Goal: Information Seeking & Learning: Learn about a topic

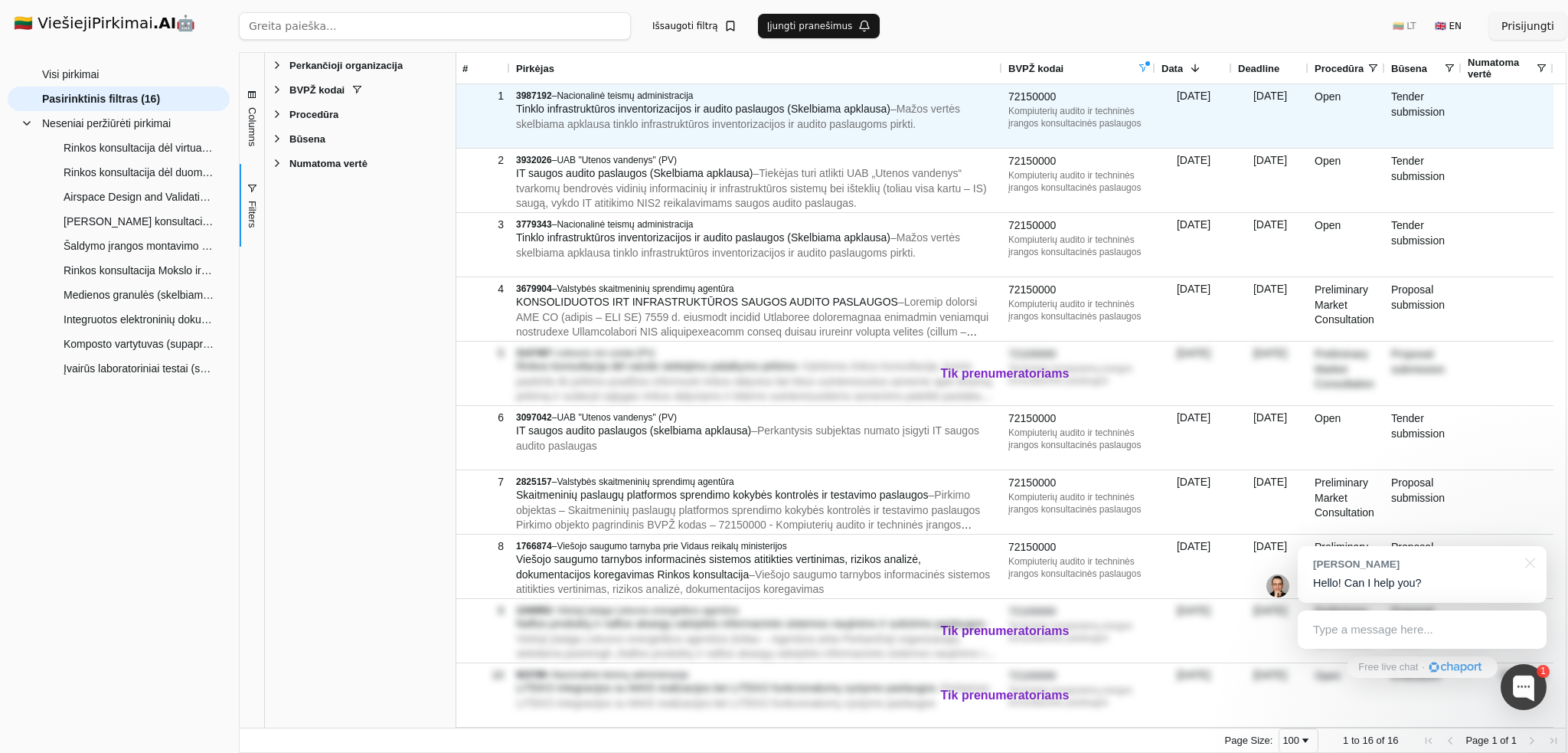
drag, startPoint x: 521, startPoint y: 107, endPoint x: 818, endPoint y: 113, distance: 297.1
click at [818, 113] on span "Tinklo infrastruktūros inventorizacijos ir audito paslaugos (Skelbiama apklausa)" at bounding box center [703, 108] width 375 height 12
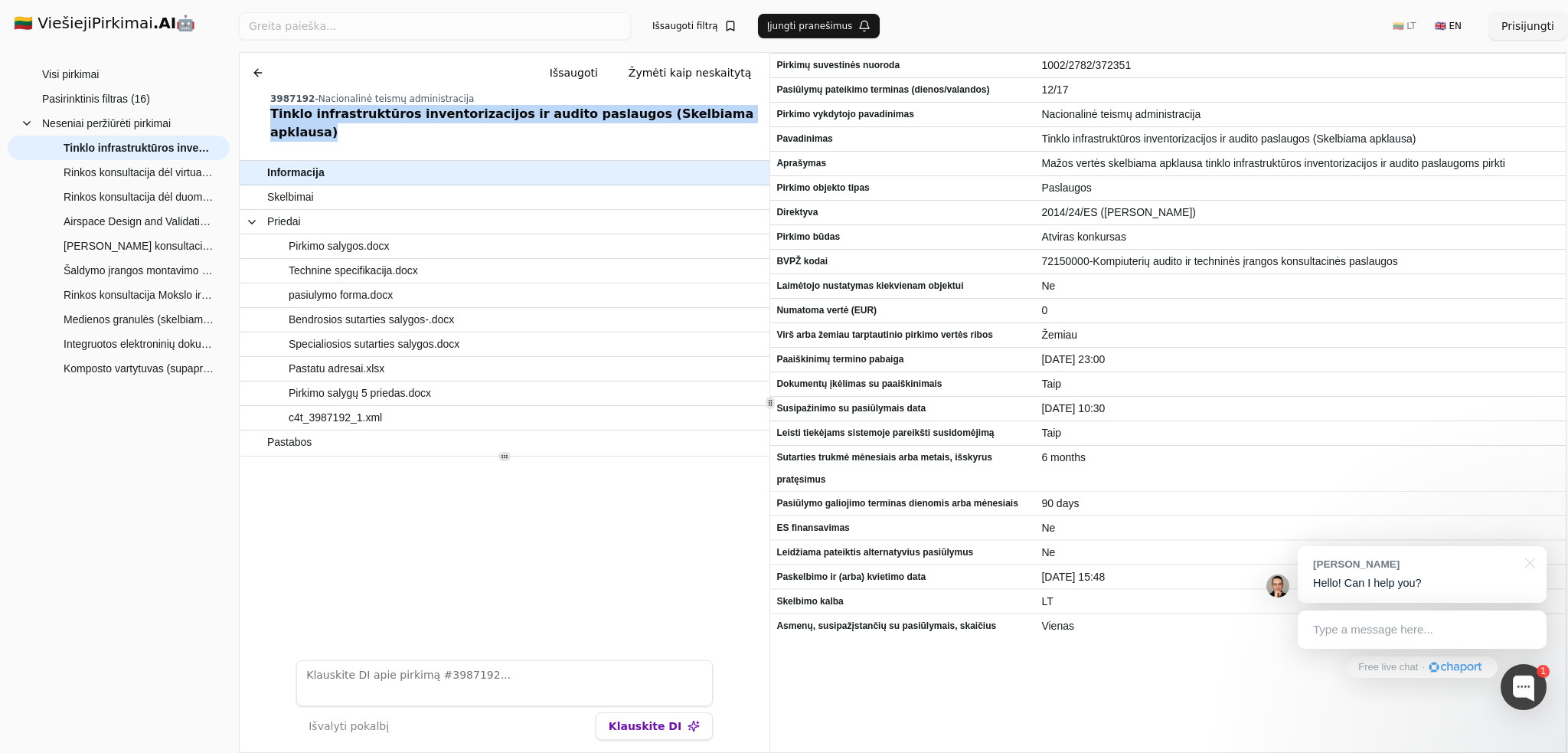
drag, startPoint x: 268, startPoint y: 114, endPoint x: 720, endPoint y: 122, distance: 452.1
click at [720, 122] on div "Chat Išsaugoti Žymėti kaip neskaitytą 3987192 - Nacionalinė teismų administraci…" at bounding box center [505, 100] width 530 height 95
copy div "Tinklo infrastruktūros inventorizacijos ir audito paslaugos (Skelbiama apklausa)"
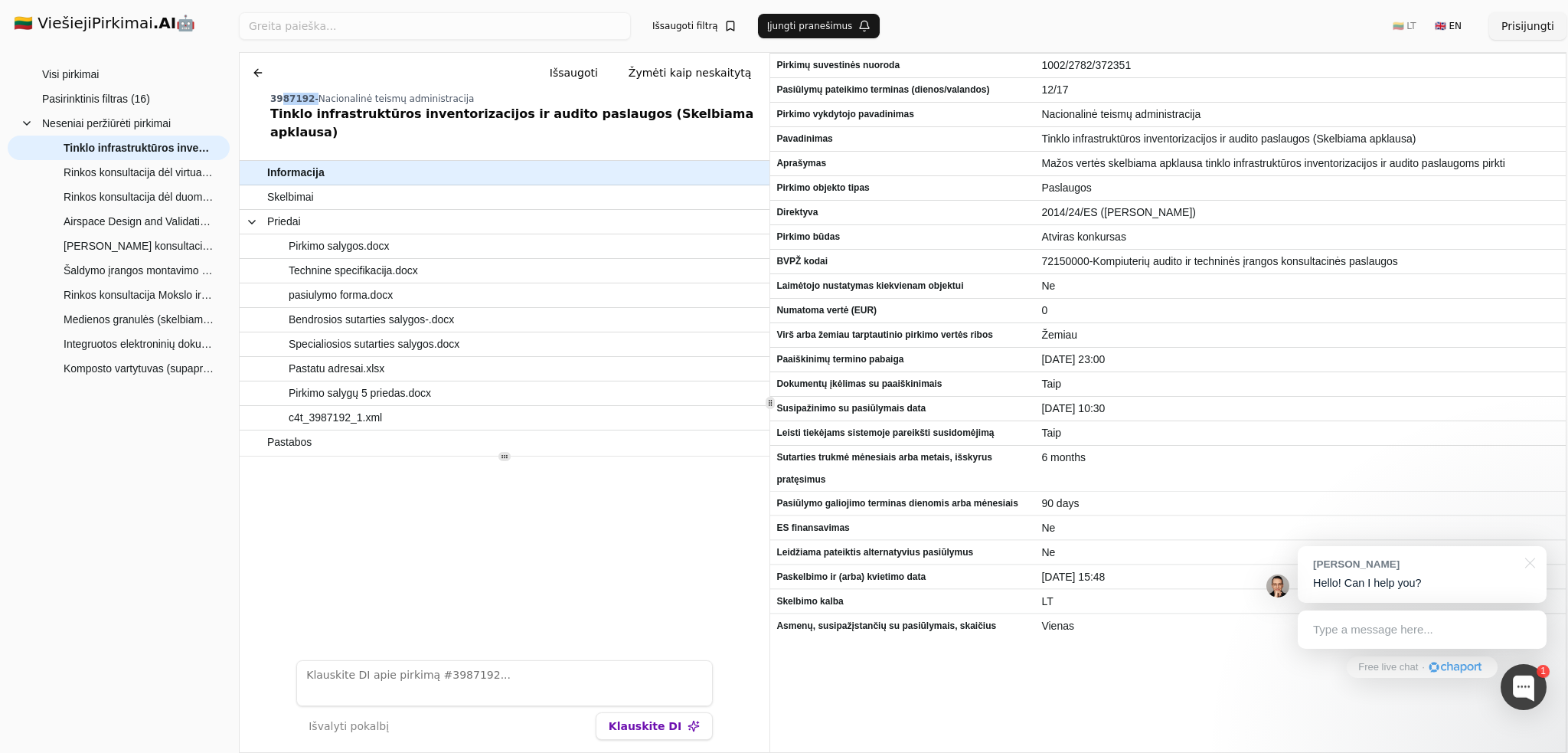
drag, startPoint x: 306, startPoint y: 99, endPoint x: 279, endPoint y: 100, distance: 27.0
click at [279, 100] on div "3987192 - Nacionalinė teismų administracija" at bounding box center [517, 99] width 493 height 12
click at [279, 100] on span "3987192" at bounding box center [292, 99] width 45 height 10
drag, startPoint x: 272, startPoint y: 100, endPoint x: 305, endPoint y: 97, distance: 33.1
click at [305, 97] on div "3987192 - Nacionalinė teismų administracija" at bounding box center [517, 99] width 493 height 12
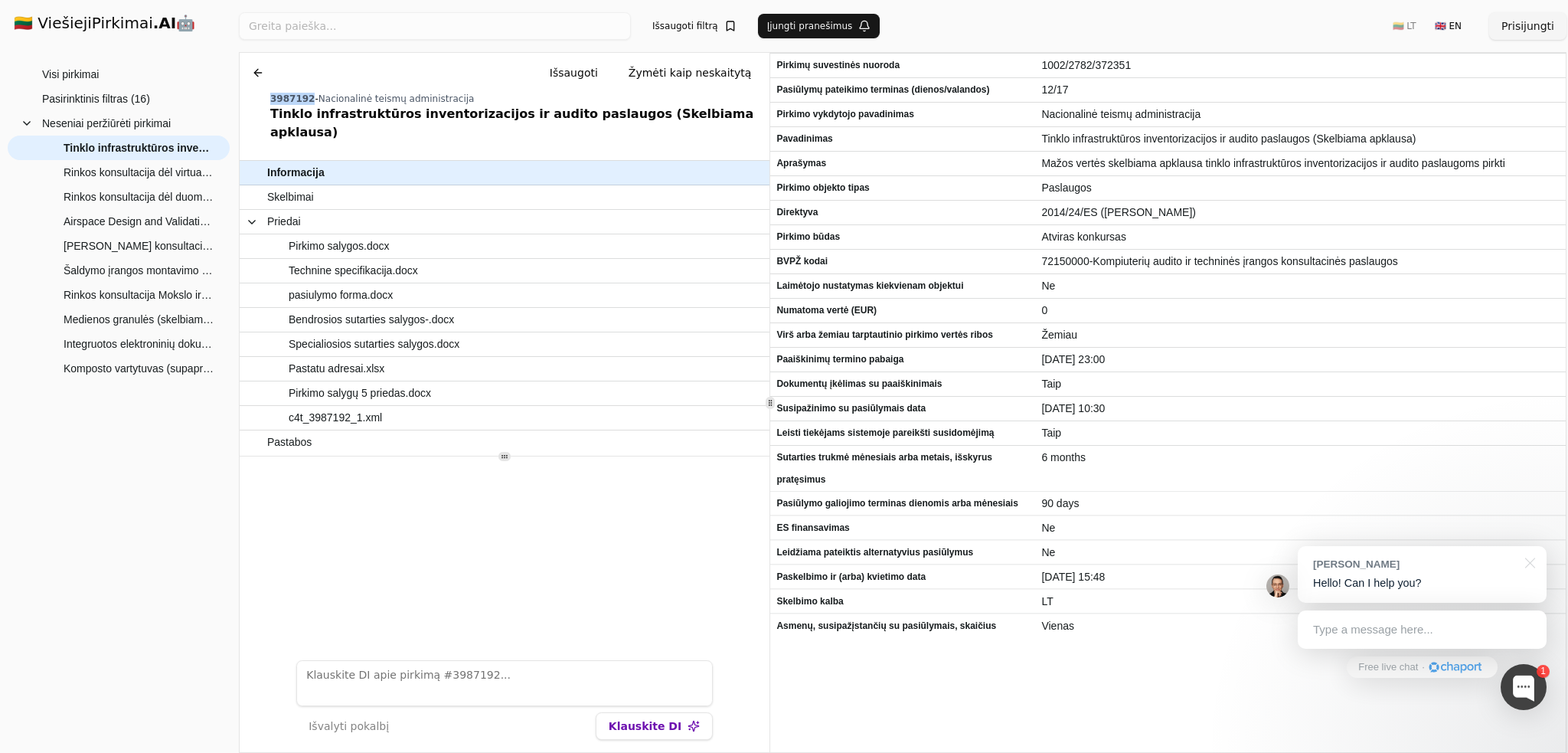
copy span "3987192"
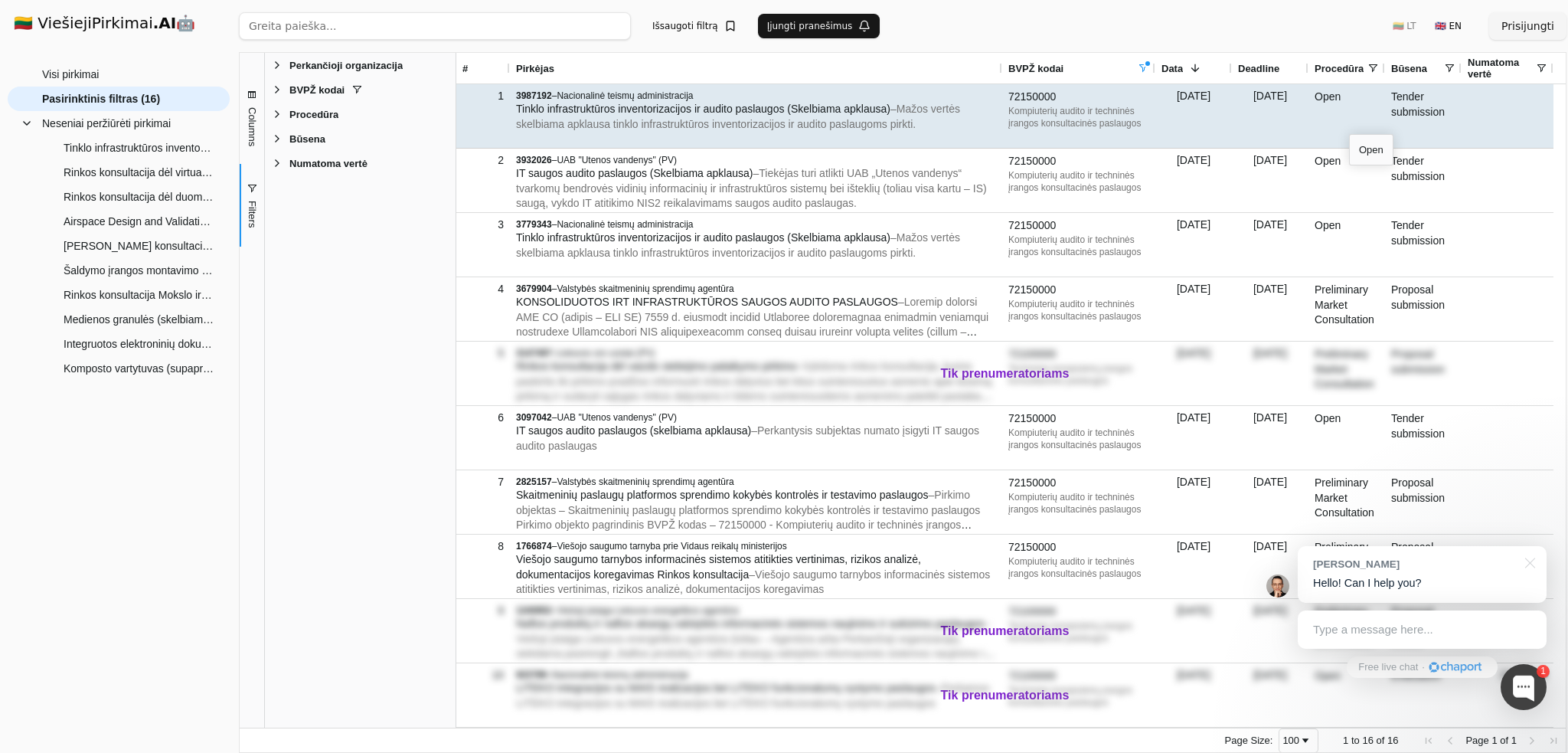
click at [1350, 120] on div "Open" at bounding box center [1346, 116] width 77 height 64
click at [1145, 122] on div "Kompiuterių audito ir techninės įrangos konsultacinės paslaugos" at bounding box center [1079, 117] width 141 height 25
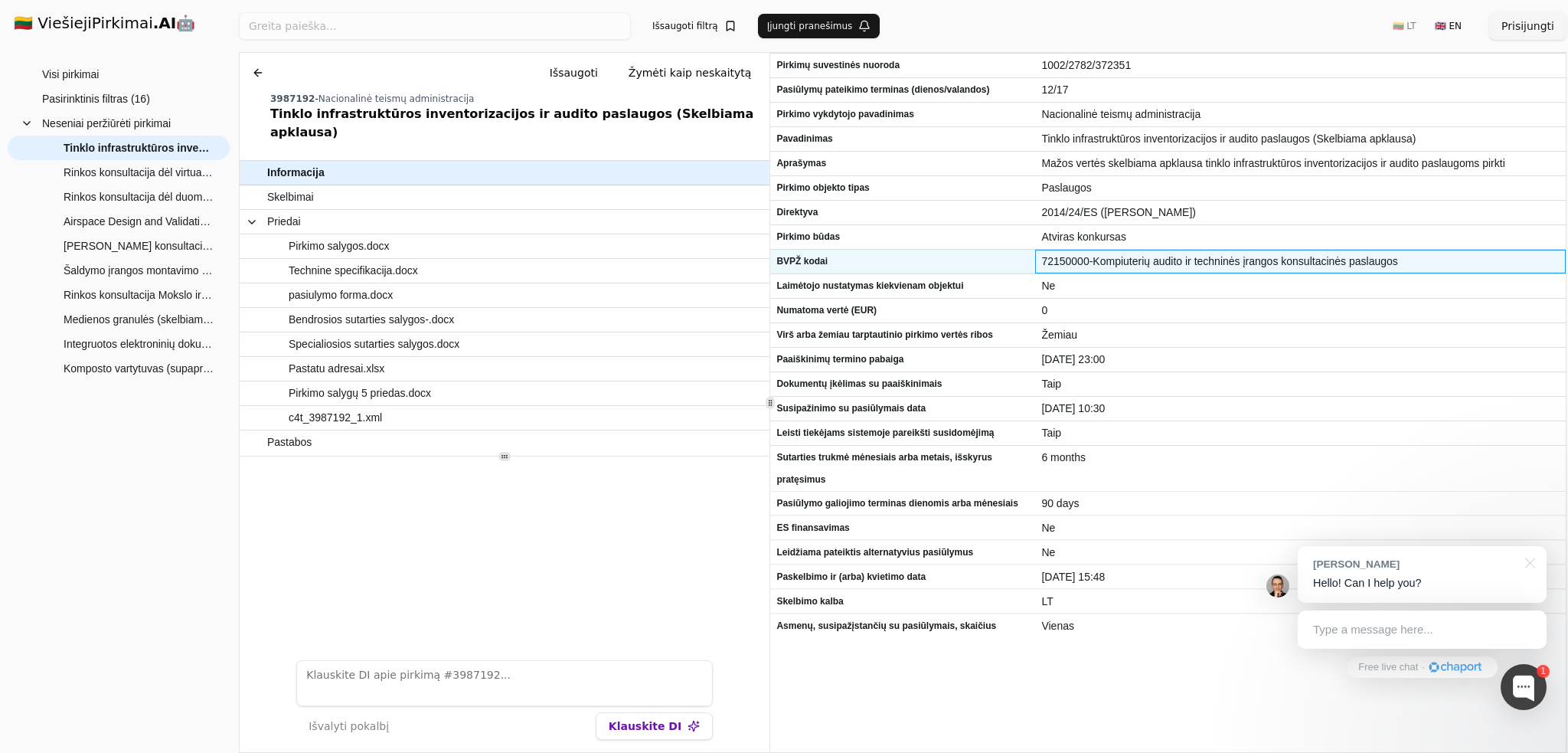
click at [1066, 262] on span "72150000-Kompiuterių audito ir techninės įrangos konsultacinės paslaugos" at bounding box center [1300, 261] width 518 height 22
click at [1084, 262] on span "72150000-Kompiuterių audito ir techninės įrangos konsultacinės paslaugos" at bounding box center [1300, 261] width 518 height 22
click at [1063, 266] on span "72150000-Kompiuterių audito ir techninės įrangos konsultacinės paslaugos" at bounding box center [1300, 261] width 518 height 22
drag, startPoint x: 1088, startPoint y: 264, endPoint x: 1038, endPoint y: 263, distance: 50.0
click at [1038, 263] on div "72150000-Kompiuterių audito ir techninės įrangos konsultacinės paslaugos" at bounding box center [1300, 261] width 530 height 24
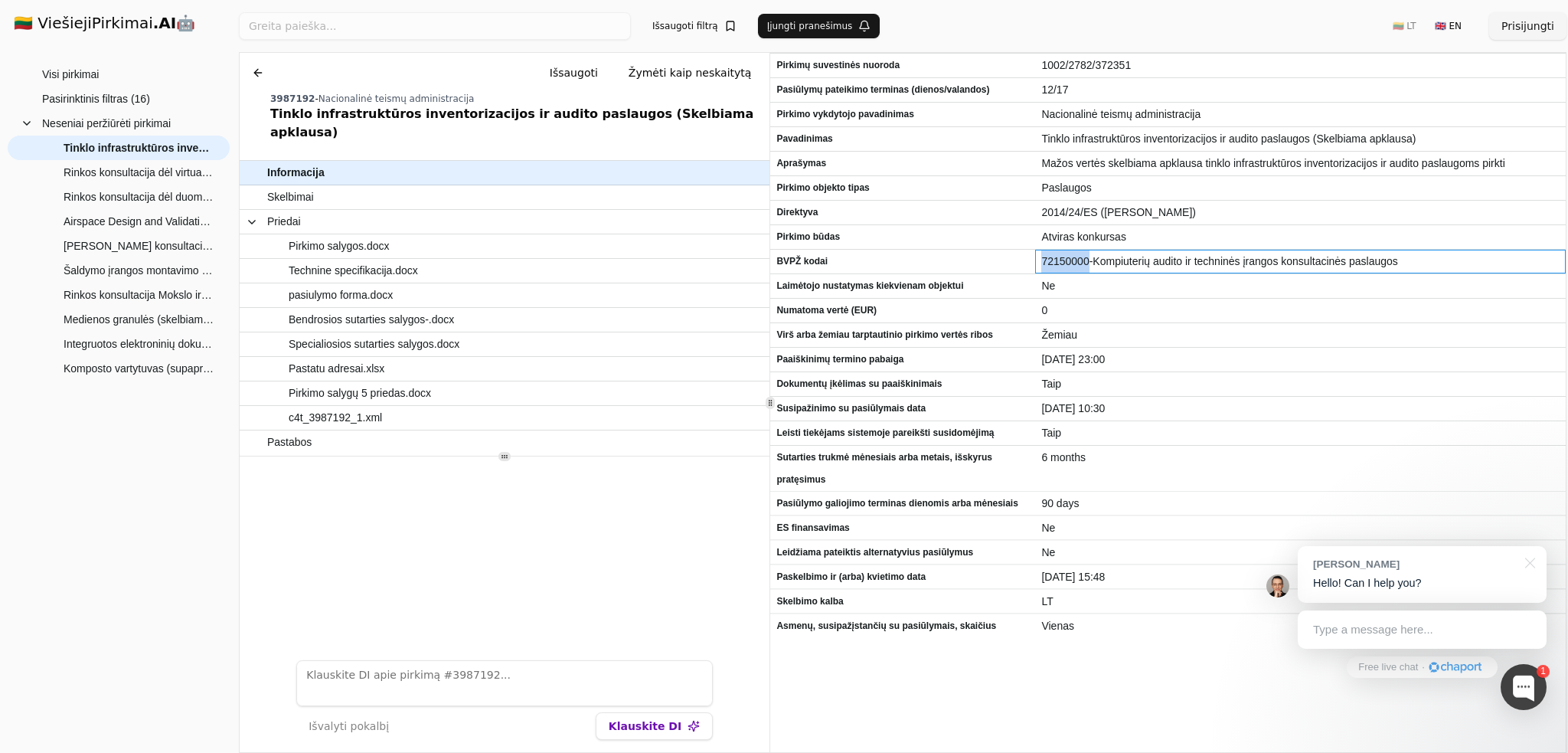
copy span "72150000"
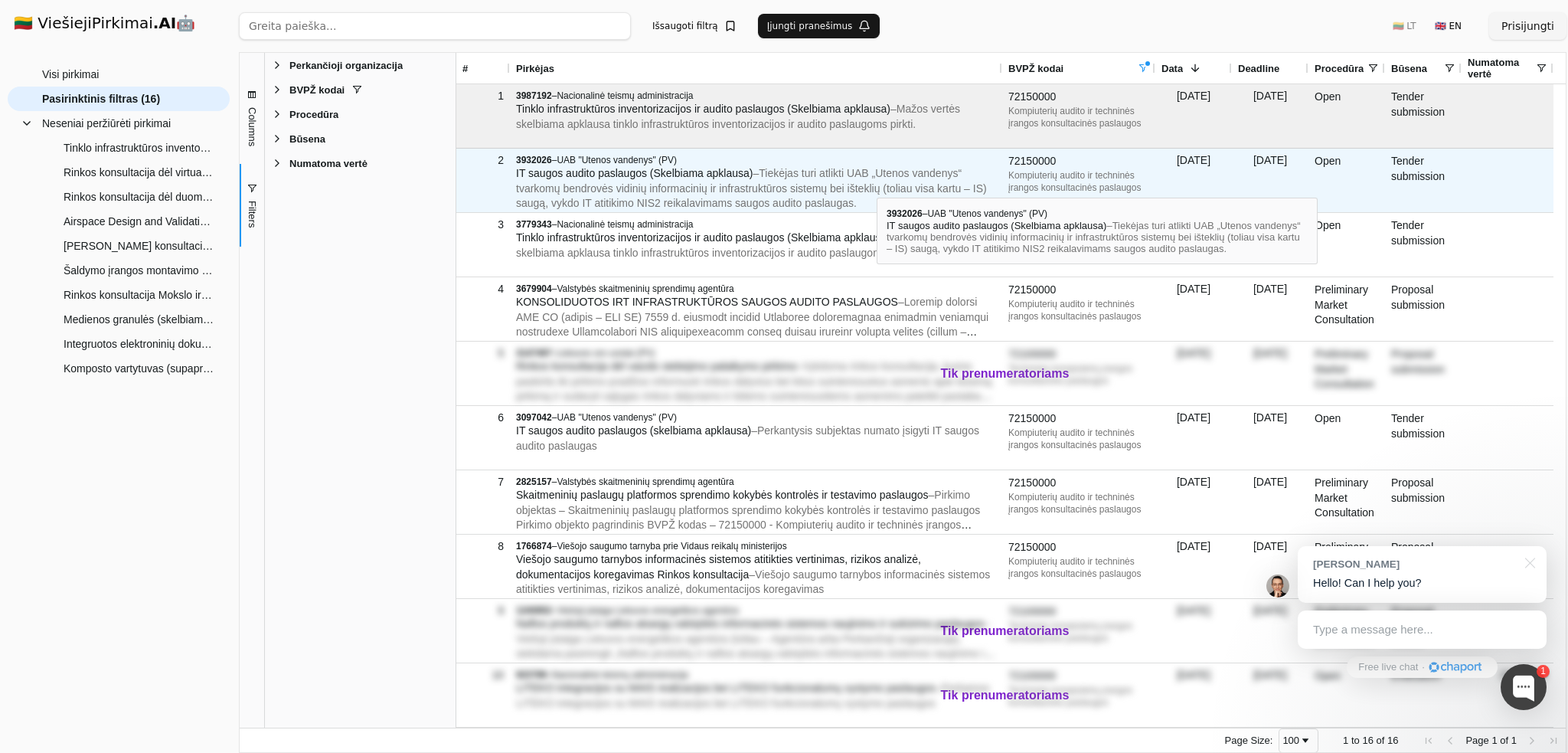
click at [877, 184] on span "– Tiekėjas turi atlikti UAB „Utenos vandenys“ tvarkomų bendrovės vidinių inform…" at bounding box center [751, 187] width 471 height 42
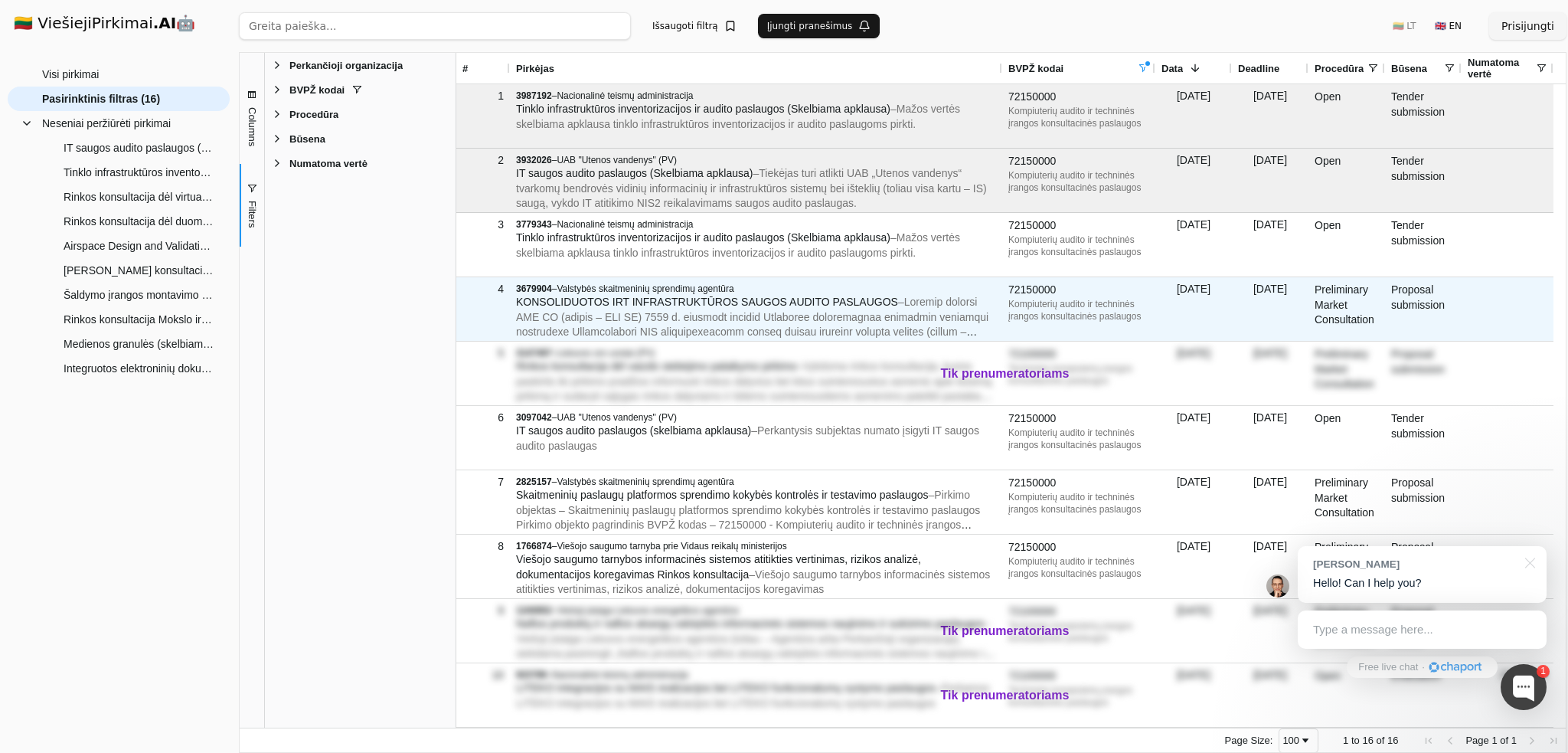
click at [695, 305] on span "KONSOLIDUOTOS IRT INFRASTRUKTŪROS SAUGOS AUDITO PASLAUGOS" at bounding box center [707, 302] width 382 height 12
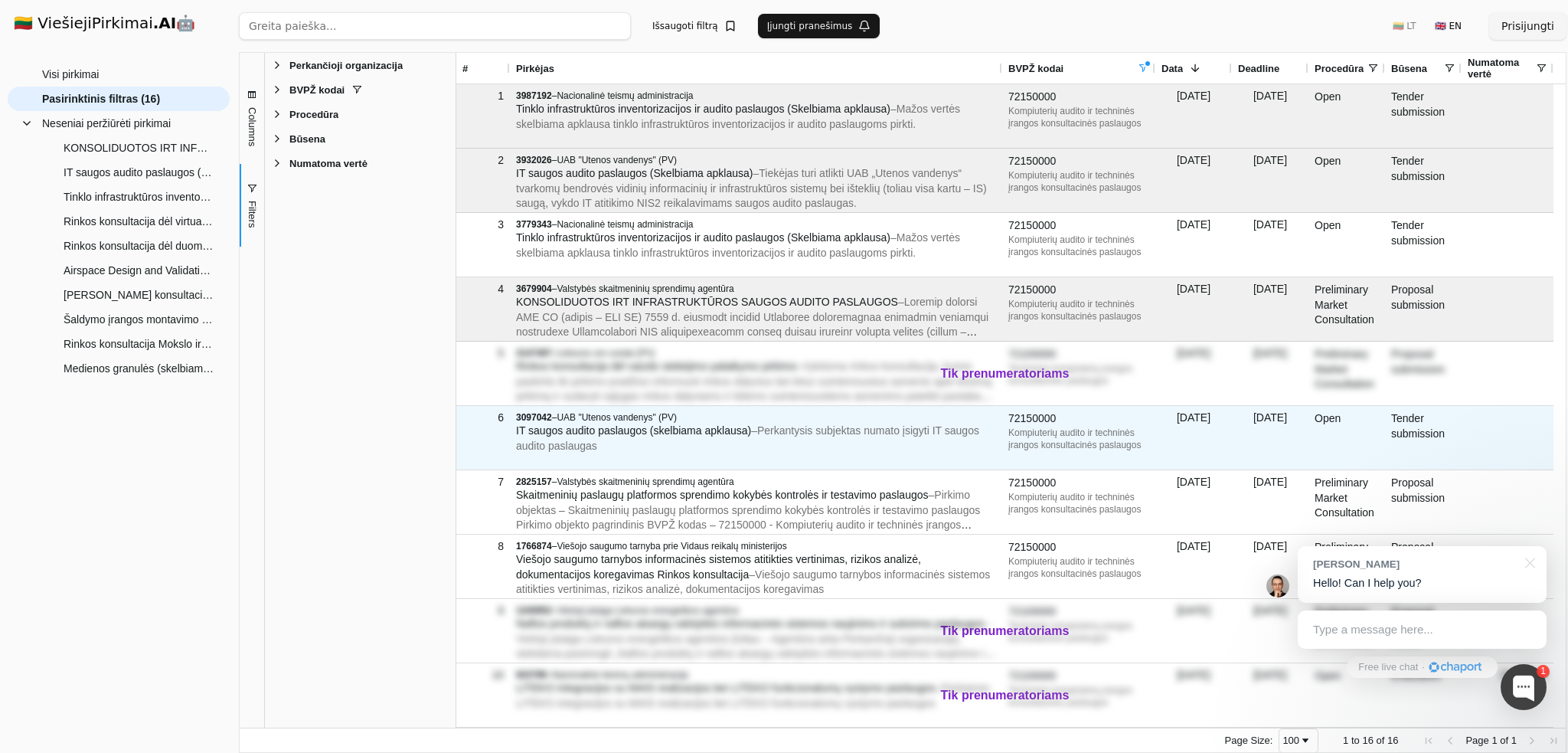
click at [658, 446] on div "IT saugos audito paslaugos (skelbiama apklausa) – Perkantysis subjektas numato …" at bounding box center [756, 438] width 481 height 30
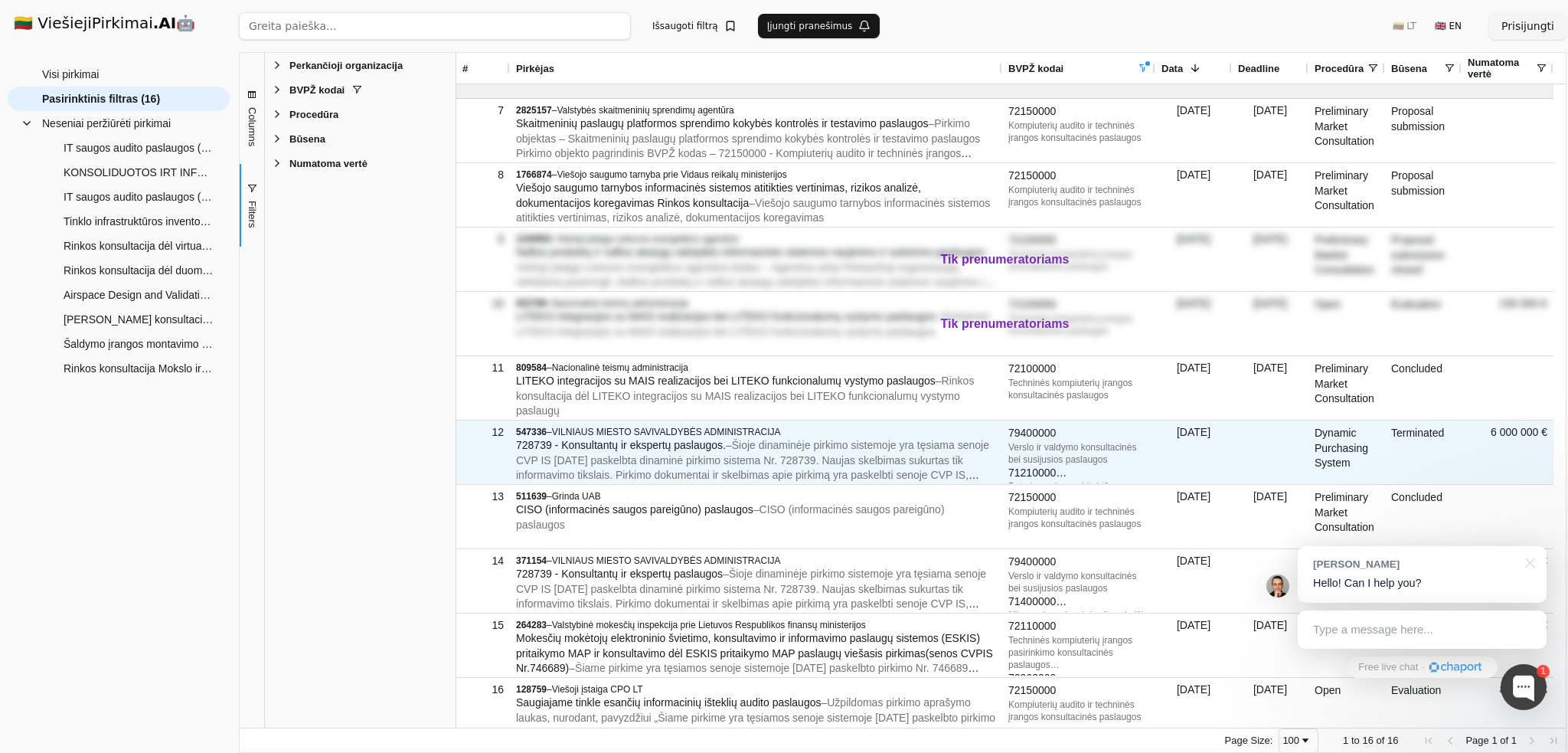
scroll to position [383, 0]
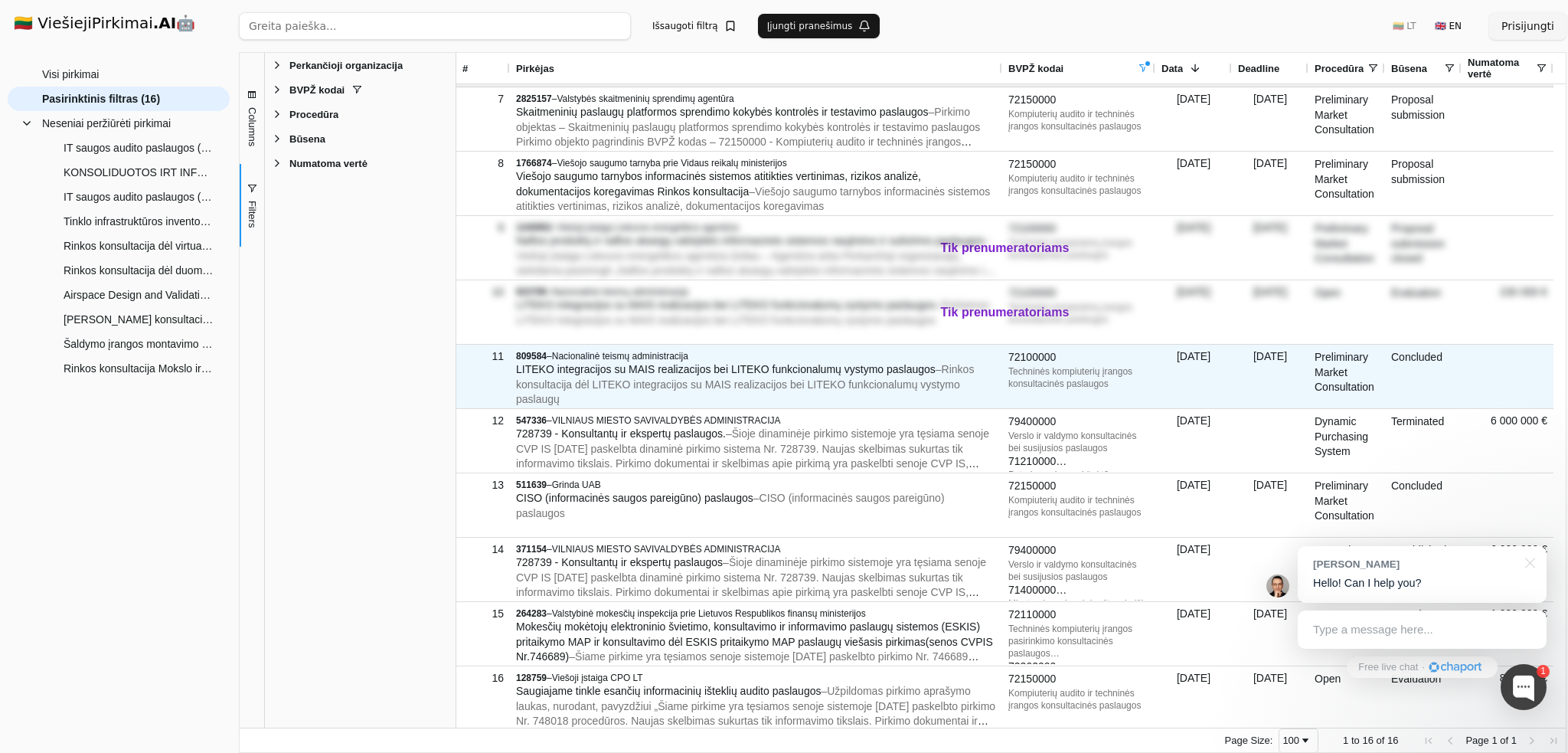
click at [789, 373] on span "LITEKO integracijos su MAIS realizacijos bei LITEKO funkcionalumų vystymo pasla…" at bounding box center [726, 369] width 420 height 12
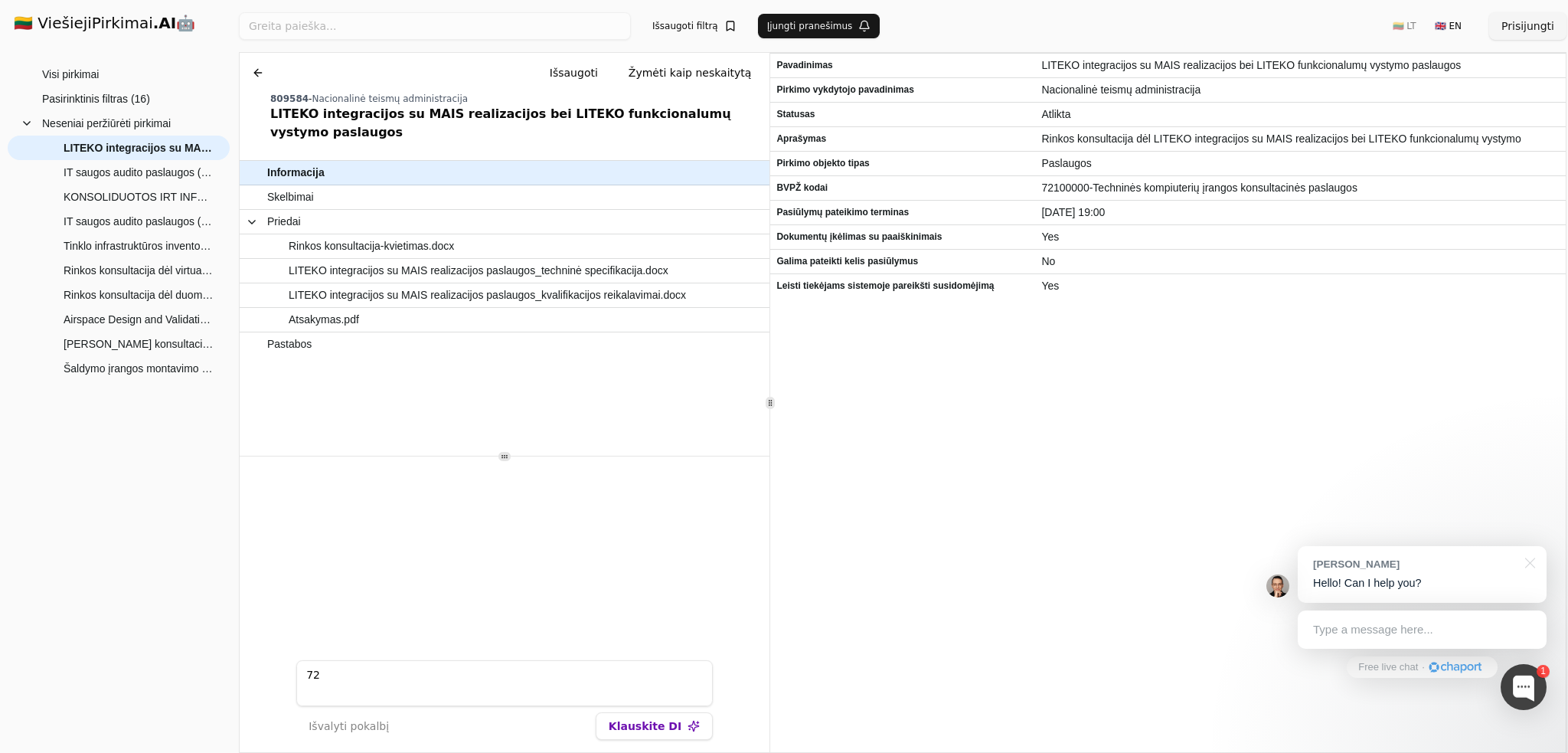
type textarea "72"
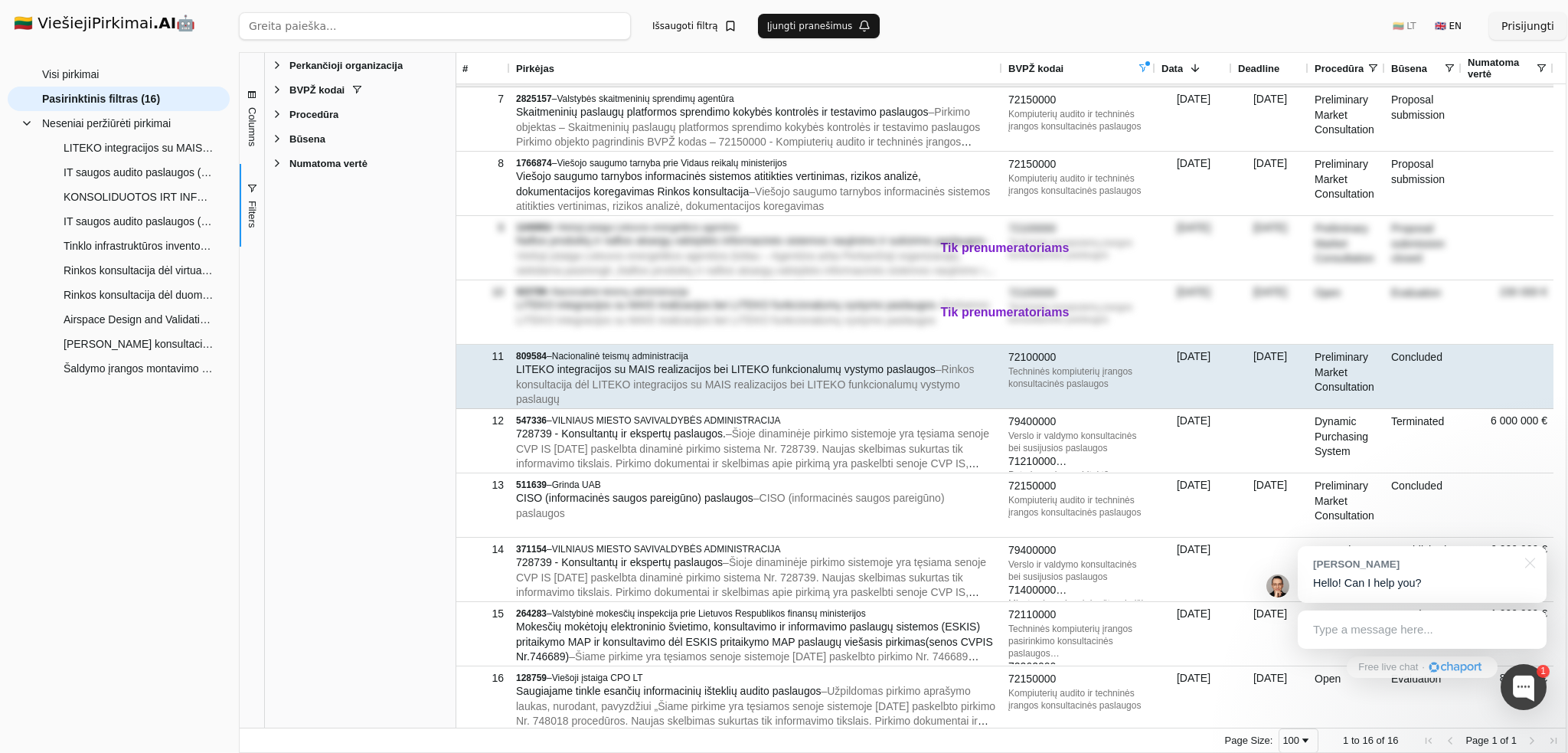
drag, startPoint x: 513, startPoint y: 368, endPoint x: 676, endPoint y: 376, distance: 163.2
click at [676, 376] on div "809584 – Nacionalinė teismų administracija LITEKO integracijos su MAIS realizac…" at bounding box center [756, 376] width 493 height 64
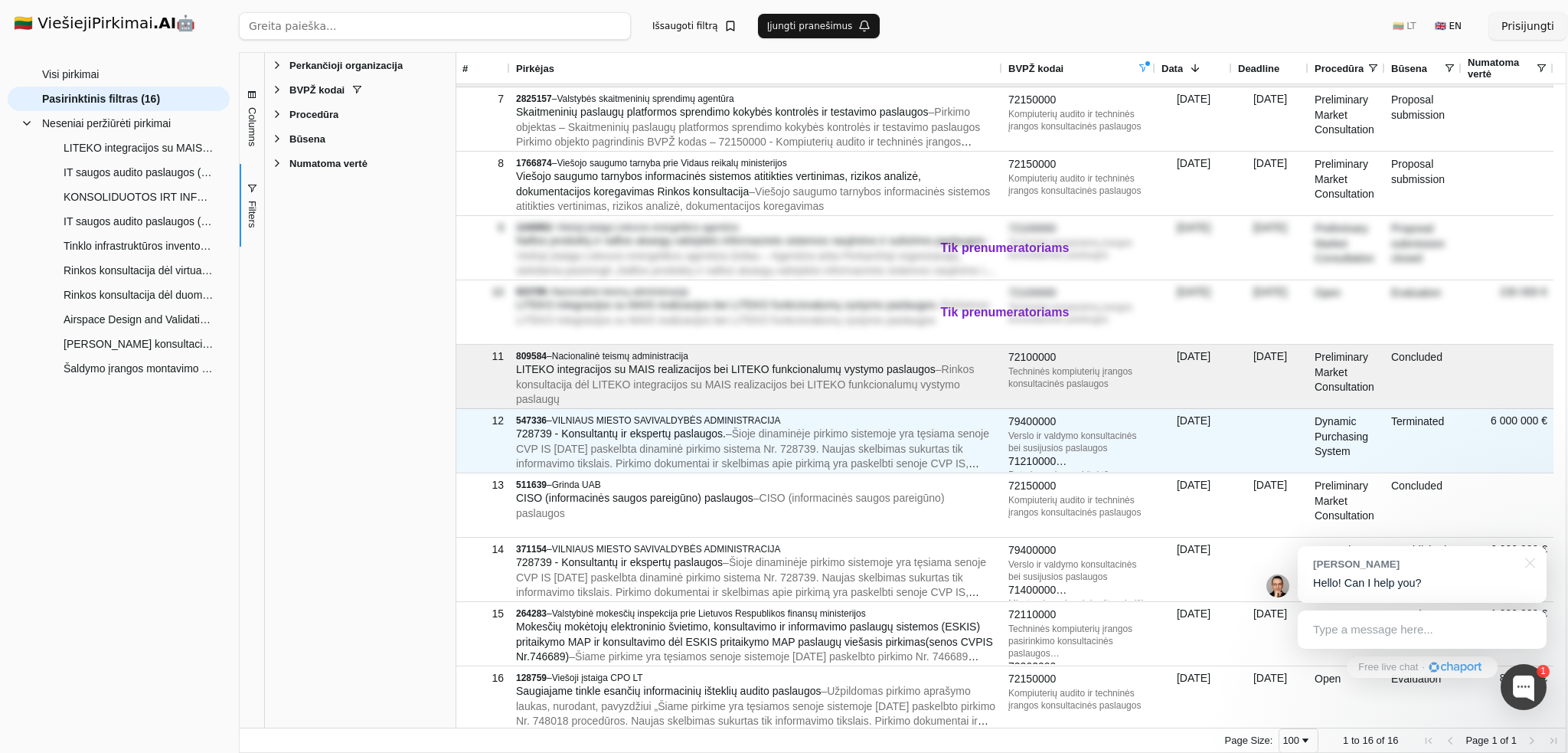
click at [599, 444] on span "– Šioje dinaminėje pirkimo sistemoje yra tęsiama senoje CVP IS [DATE] paskelbta…" at bounding box center [752, 463] width 474 height 72
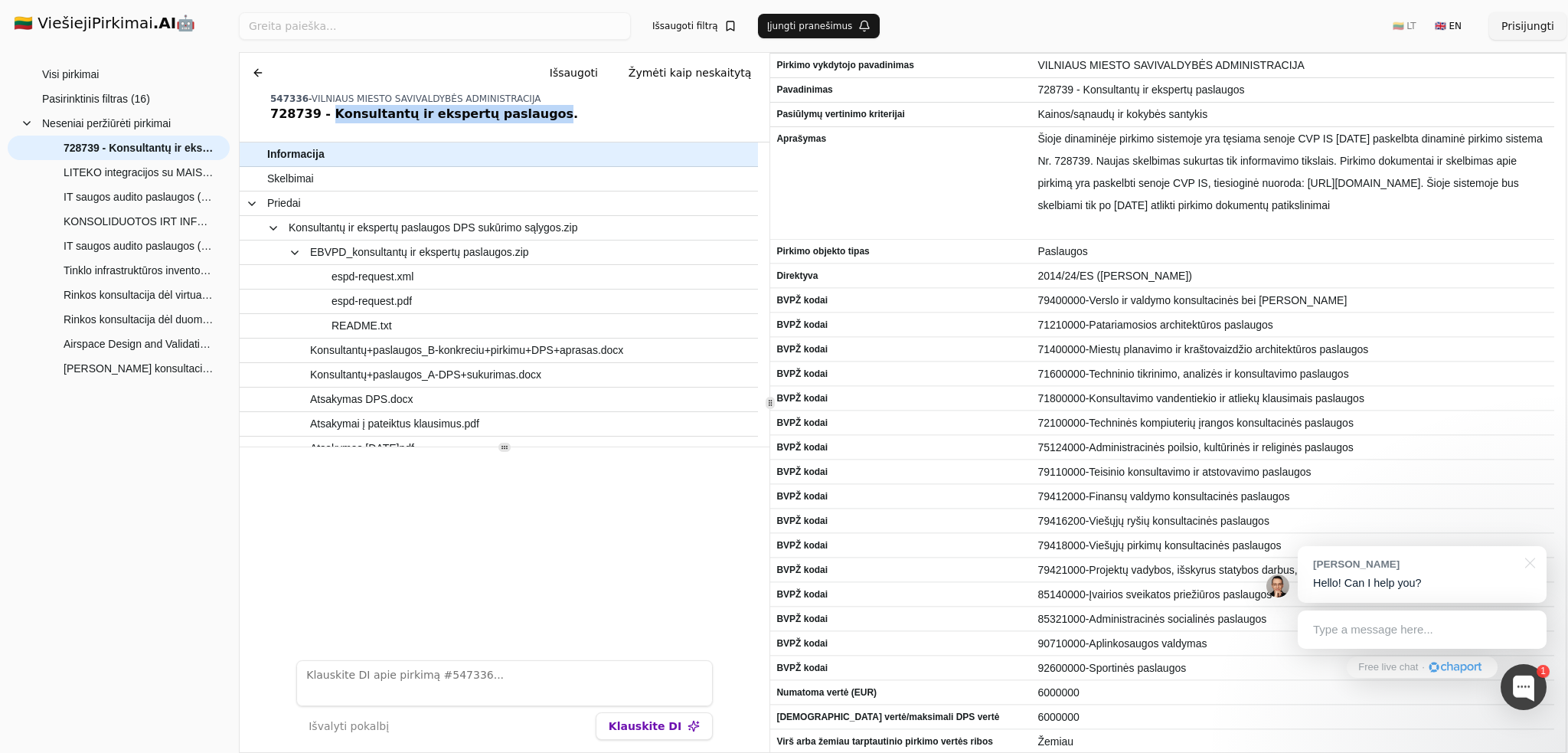
drag, startPoint x: 322, startPoint y: 116, endPoint x: 508, endPoint y: 119, distance: 186.0
click at [508, 119] on div "728739 - Konsultantų ir ekspertų paslaugos." at bounding box center [517, 113] width 493 height 18
copy div "Konsultantų ir ekspertų paslaugos"
drag, startPoint x: 309, startPoint y: 113, endPoint x: 257, endPoint y: 117, distance: 52.2
click at [257, 117] on div "Chat Išsaugoti Žymėti kaip neskaitytą 547336 - [GEOGRAPHIC_DATA] MIESTO SAVIVAL…" at bounding box center [505, 90] width 530 height 77
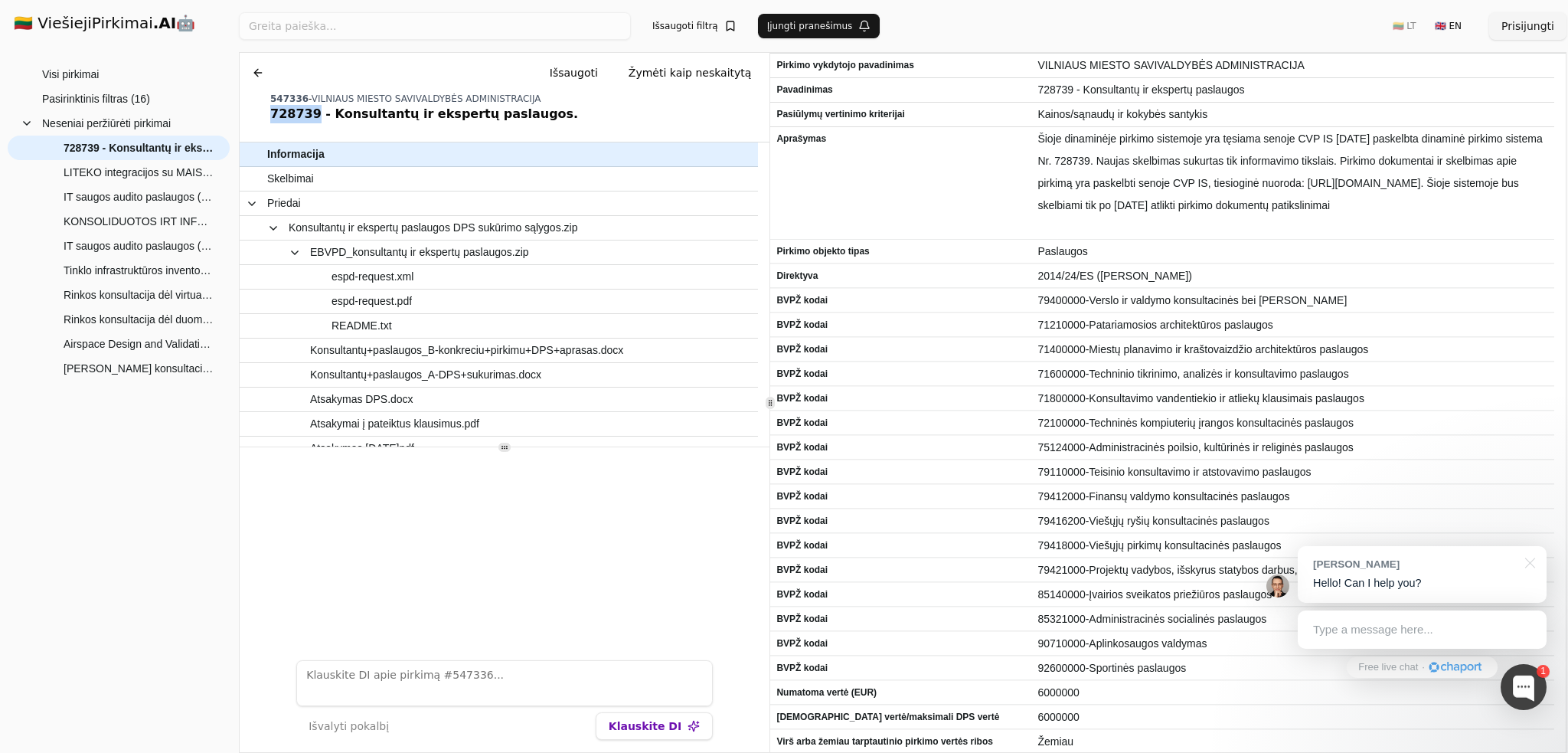
copy div "728739"
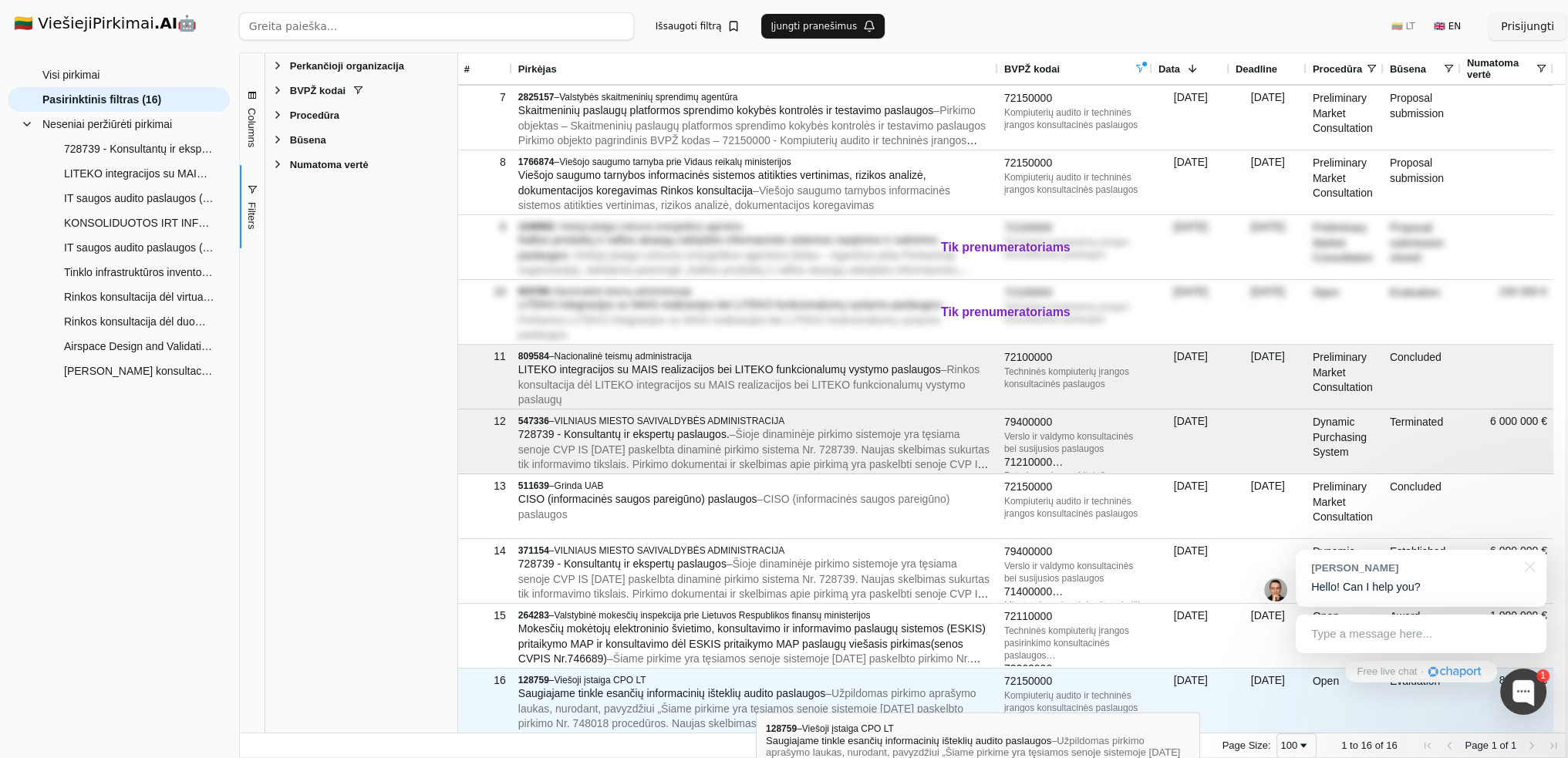
click at [753, 698] on span "Saugiajame tinkle esančių informacinių išteklių audito paslaugos" at bounding box center [672, 693] width 307 height 12
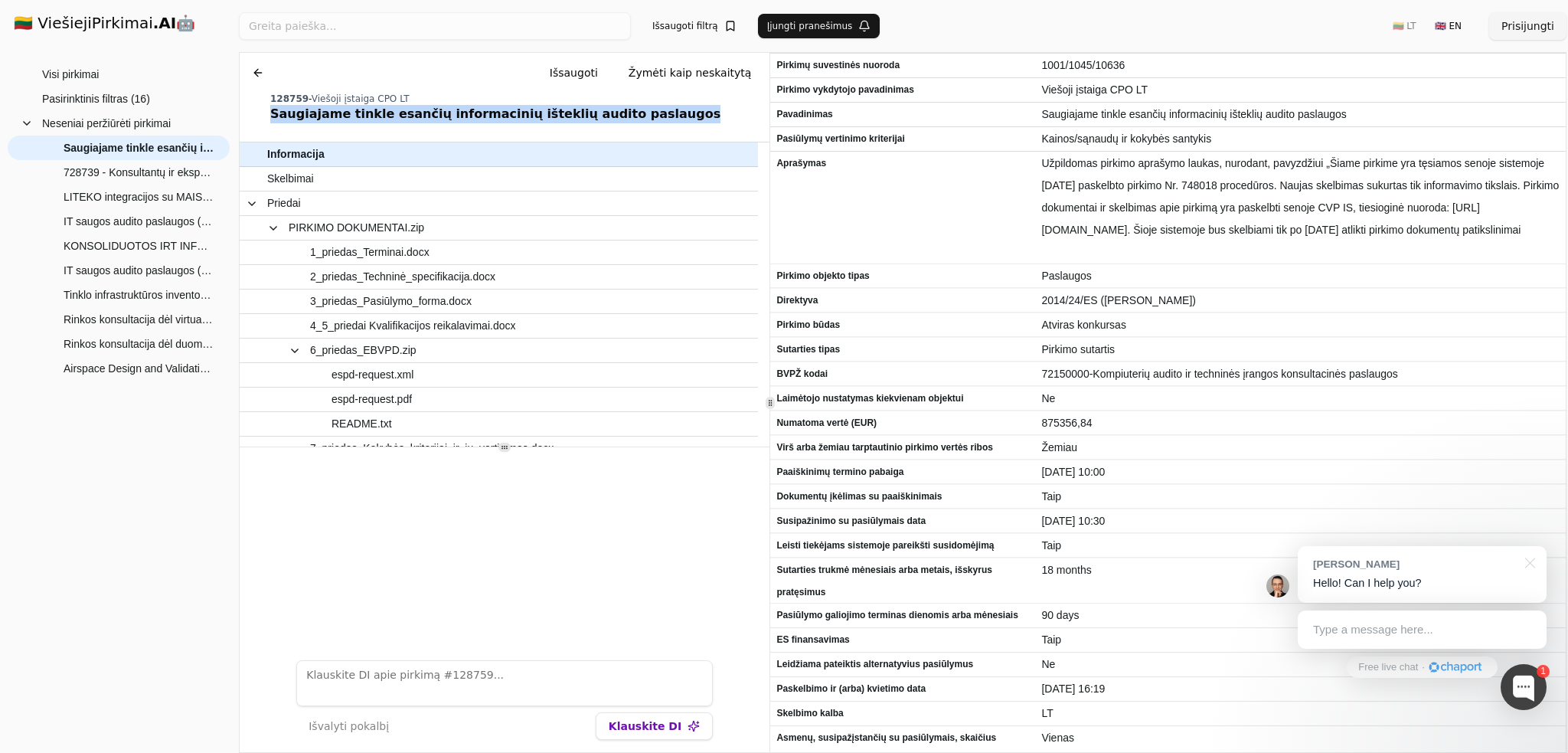
drag, startPoint x: 263, startPoint y: 113, endPoint x: 630, endPoint y: 115, distance: 367.0
click at [630, 115] on div "Chat Išsaugoti Žymėti kaip neskaitytą 128759 - Viešoji įstaiga CPO LT Saugiajam…" at bounding box center [505, 90] width 530 height 77
copy div "Saugiajame tinkle esančių informacinių išteklių audito paslaugos"
drag, startPoint x: 728, startPoint y: 116, endPoint x: 733, endPoint y: 124, distance: 9.4
click at [728, 116] on div "Saugiajame tinkle esančių informacinių išteklių audito paslaugos" at bounding box center [517, 113] width 493 height 18
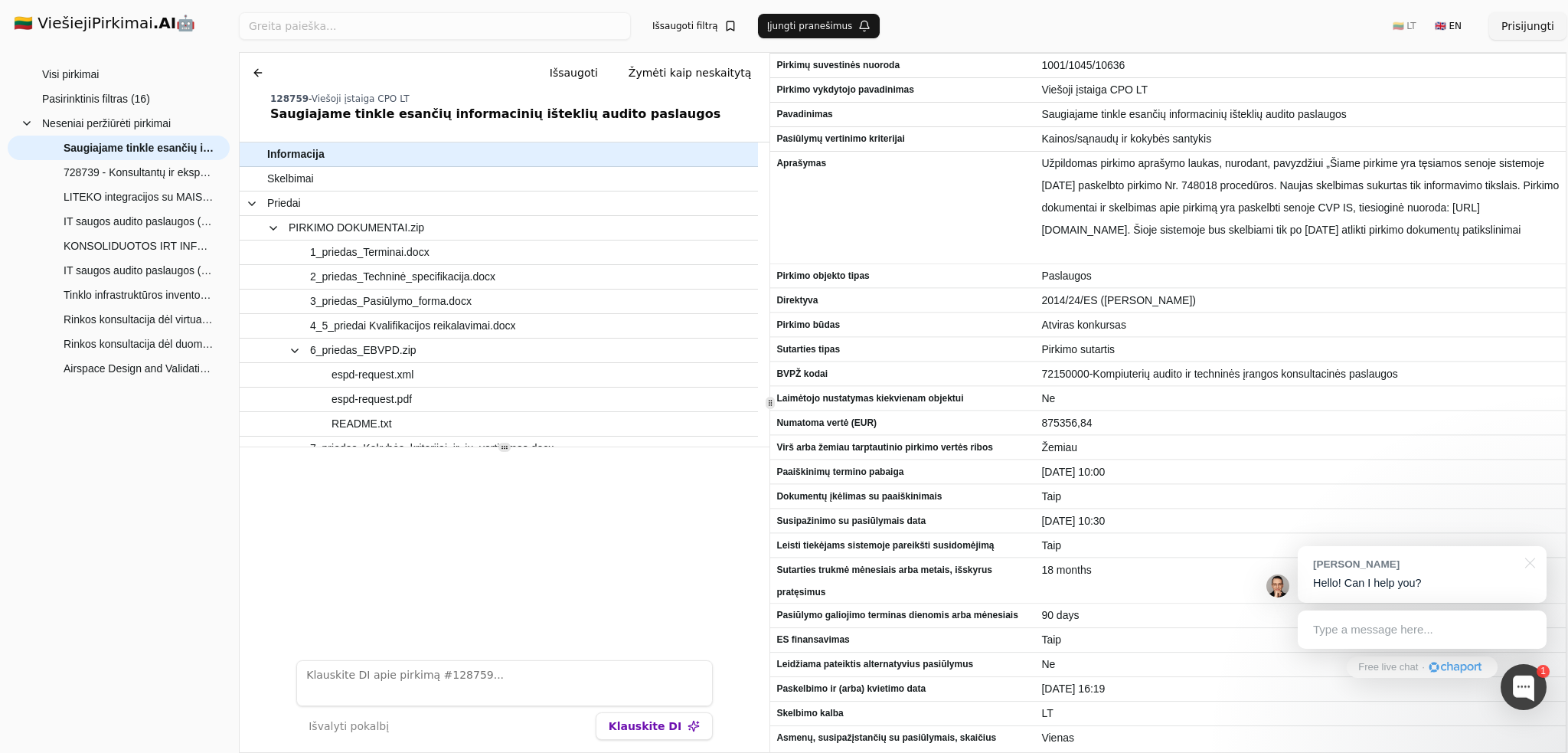
click at [110, 33] on h1 "🇱🇹 ViešiejiPirkimai .AI 🤖" at bounding box center [119, 24] width 235 height 49
